Goal: Information Seeking & Learning: Learn about a topic

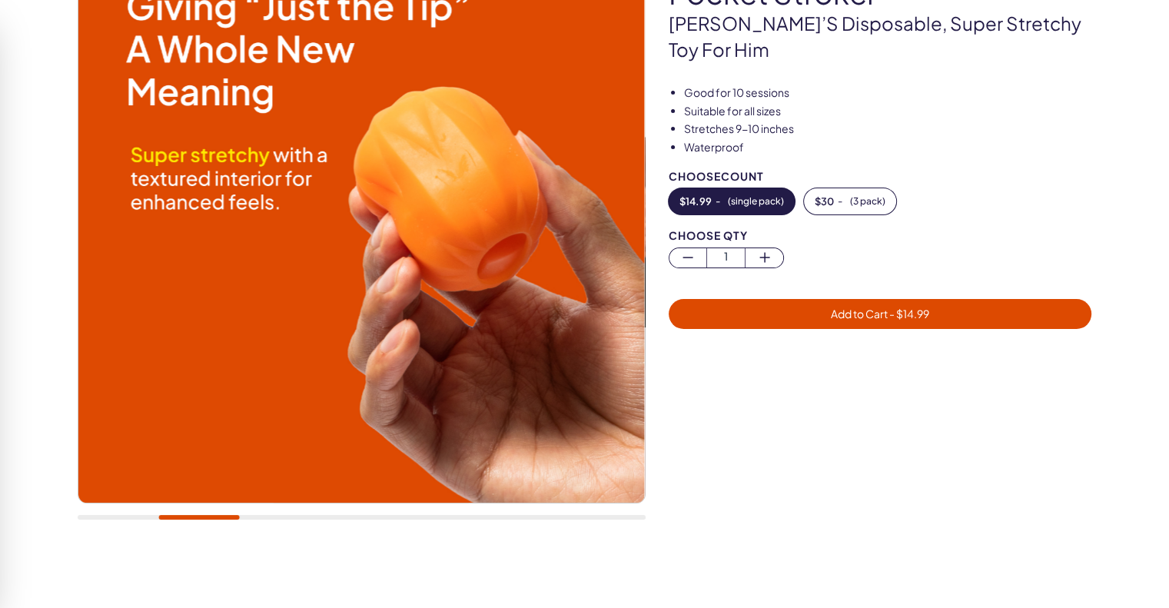
scroll to position [184, 0]
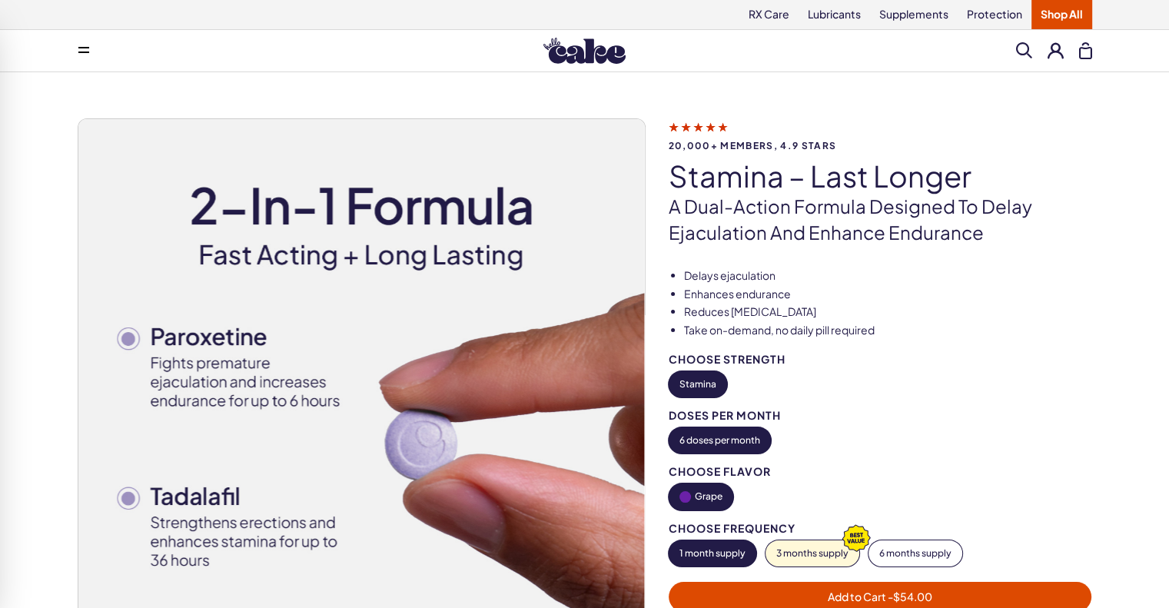
click at [912, 294] on li "Enhances endurance" at bounding box center [888, 294] width 408 height 15
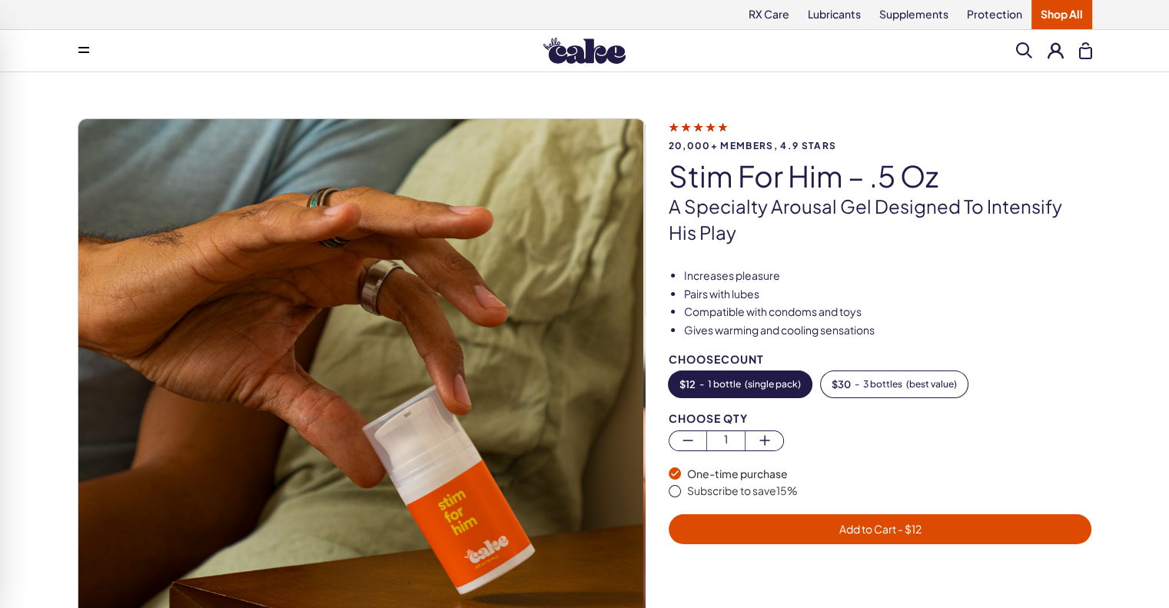
click at [944, 264] on div "20,000+ members, 4.9 stars Stim For Him – .5 oz A specialty arousal gel designe…" at bounding box center [585, 418] width 1014 height 600
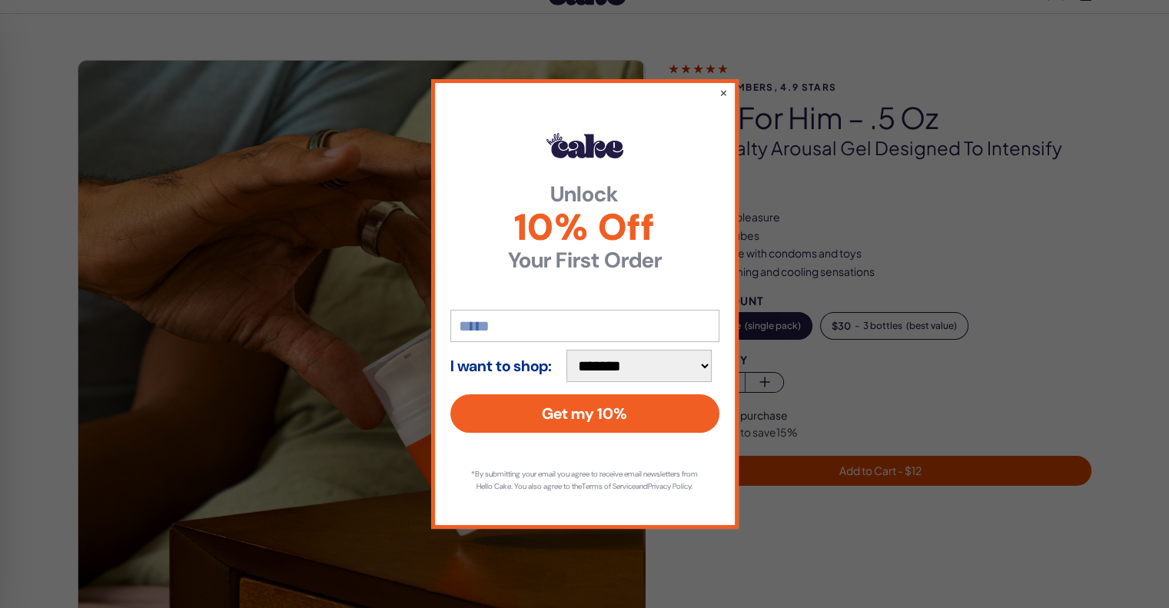
scroll to position [61, 0]
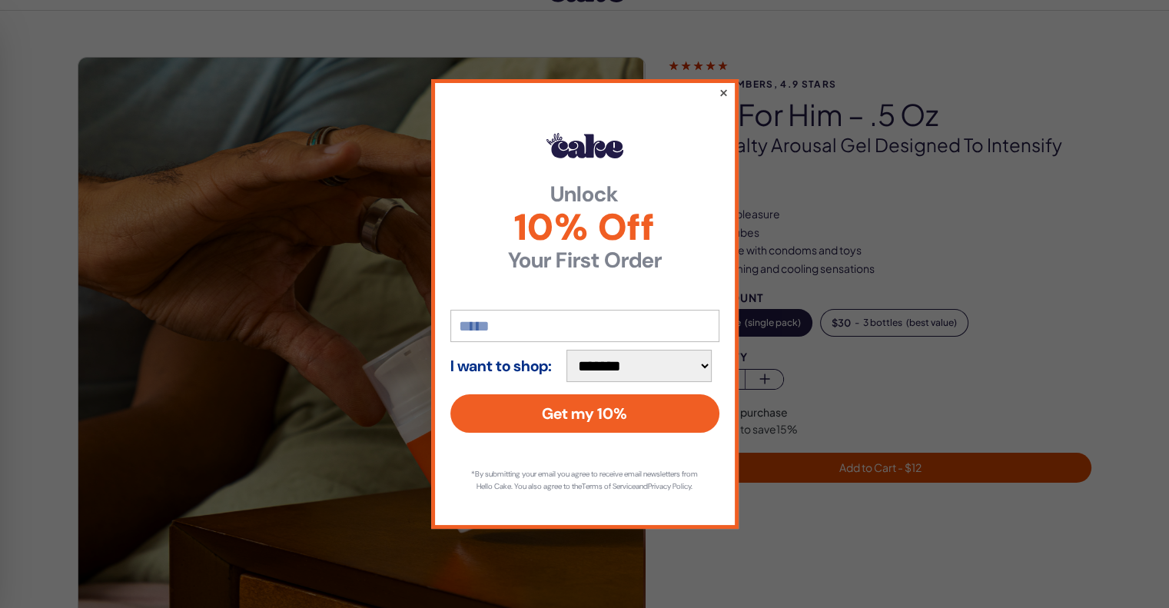
click at [721, 89] on button "×" at bounding box center [723, 92] width 10 height 18
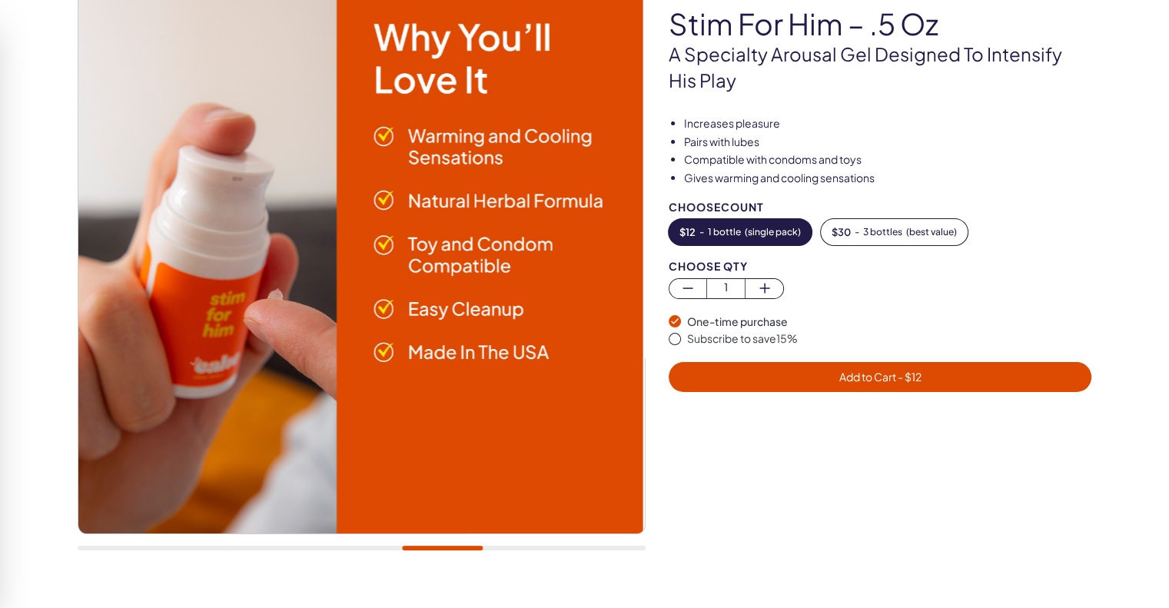
scroll to position [154, 0]
